Goal: Task Accomplishment & Management: Manage account settings

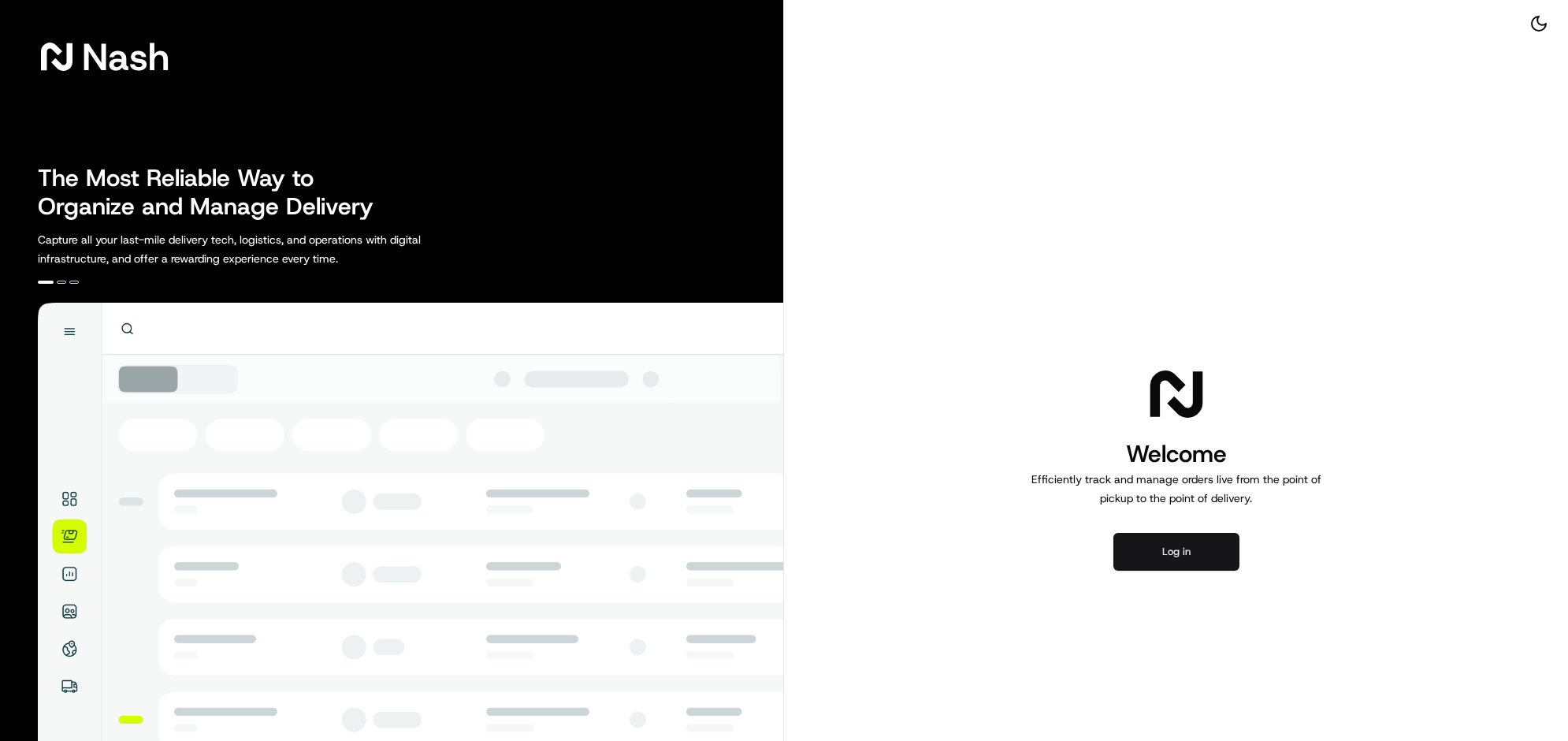
click at [1165, 570] on button "Log in" at bounding box center [1176, 551] width 126 height 37
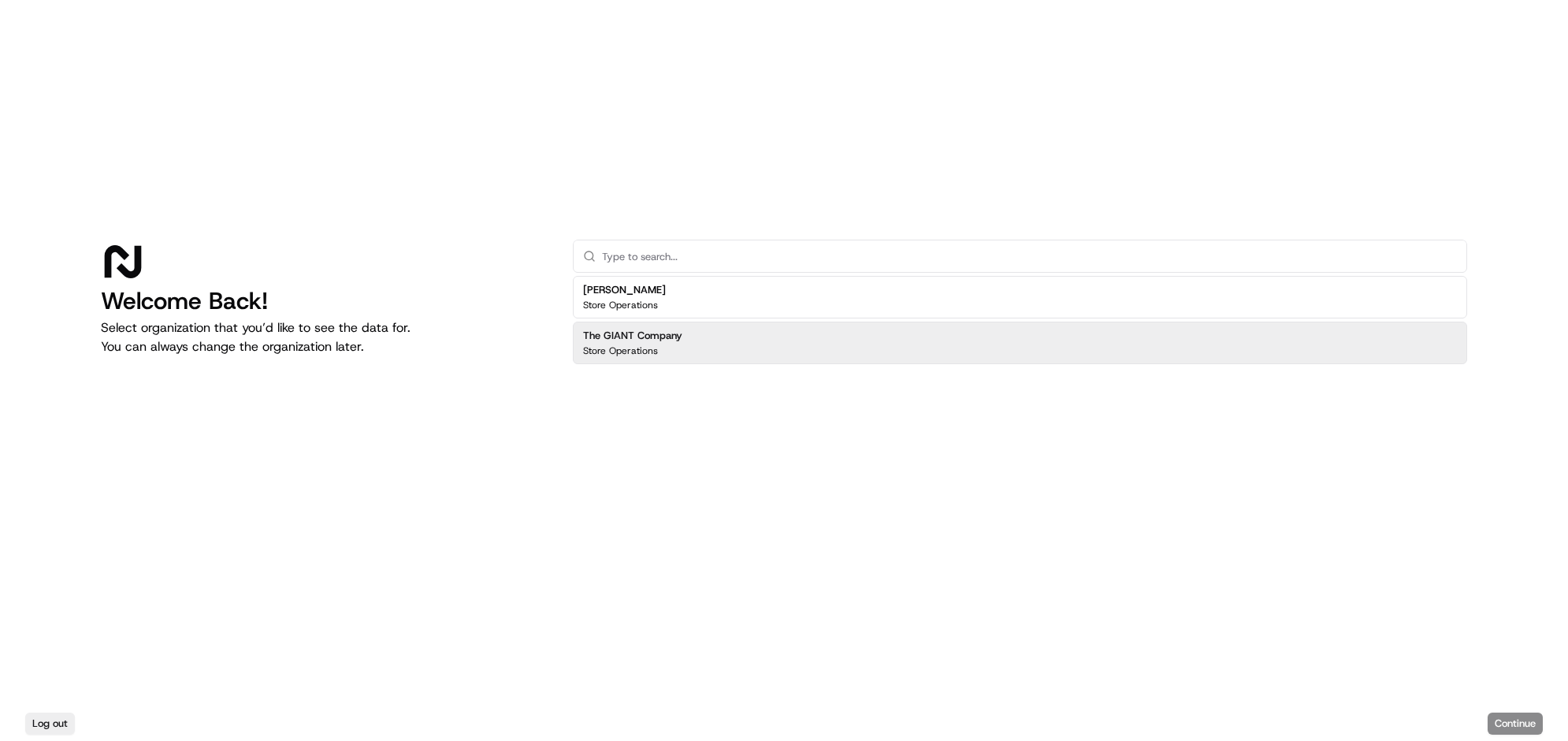
click at [856, 345] on div "The GIANT Company Store Operations" at bounding box center [1021, 343] width 895 height 42
click at [1475, 705] on div "Log out Continue" at bounding box center [784, 723] width 1568 height 35
click at [1488, 713] on button "Continue" at bounding box center [1515, 723] width 55 height 22
